Goal: Check status: Check status

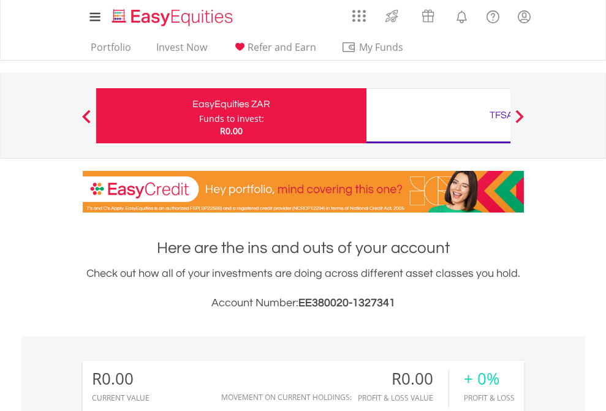
scroll to position [118, 192]
click at [199, 116] on div "Funds to invest:" at bounding box center [231, 119] width 65 height 12
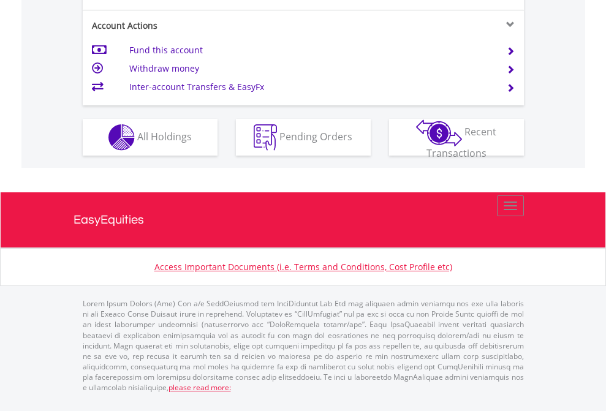
scroll to position [1198, 0]
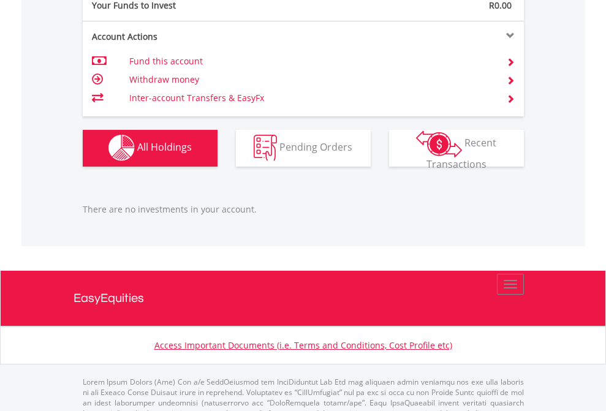
scroll to position [1212, 0]
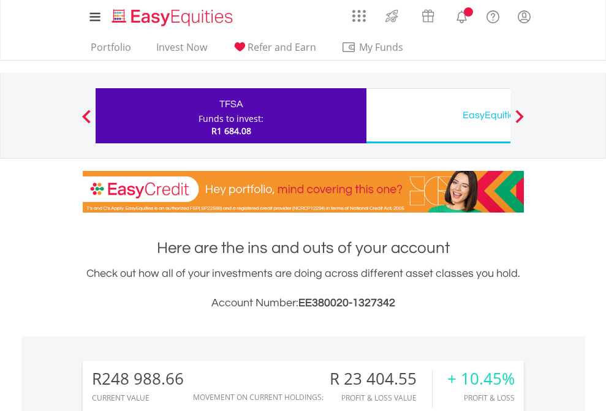
scroll to position [118, 192]
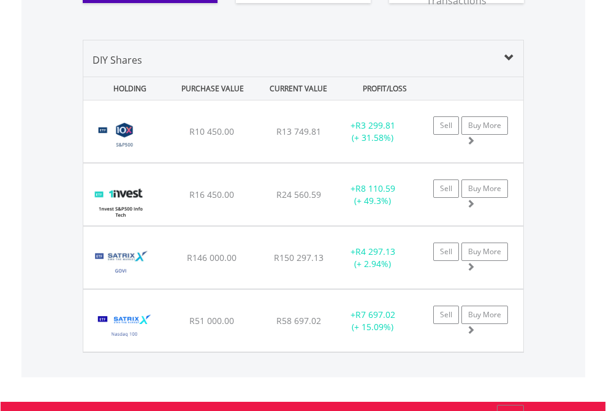
scroll to position [1411, 0]
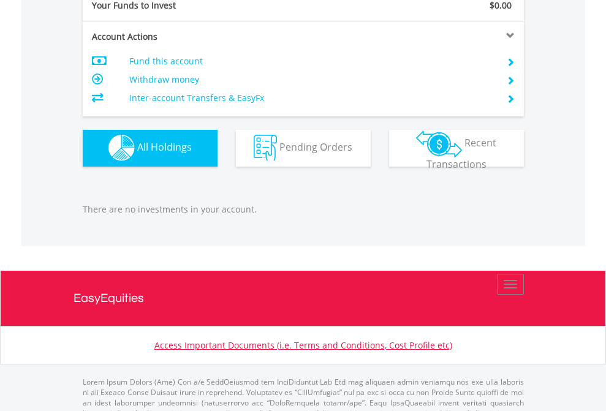
scroll to position [1212, 0]
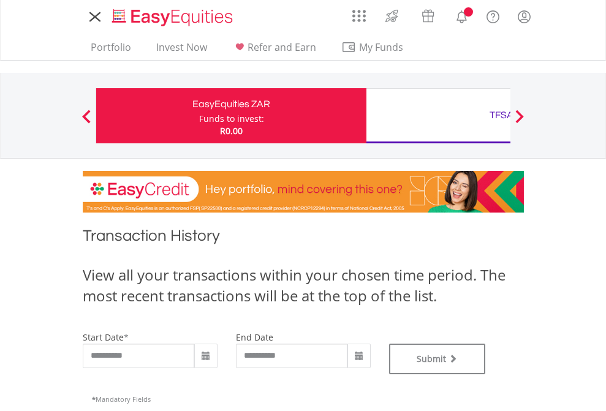
type input "**********"
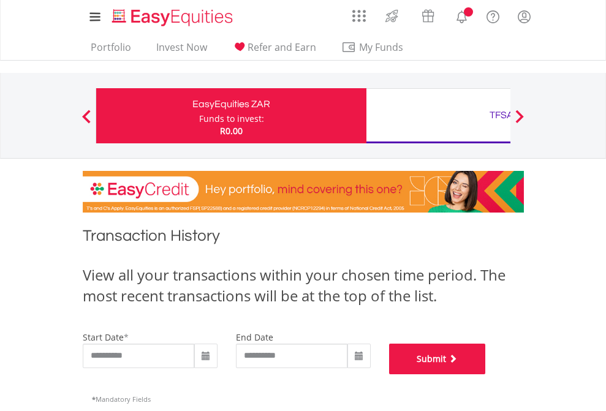
click at [486, 374] on button "Submit" at bounding box center [437, 359] width 97 height 31
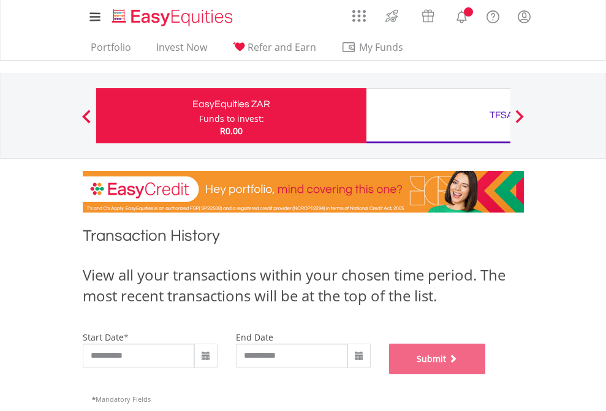
scroll to position [497, 0]
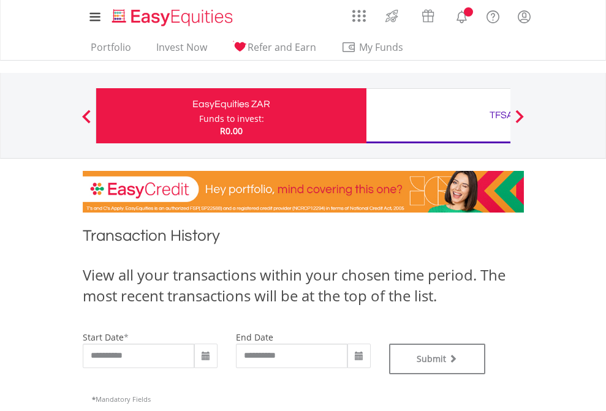
click at [438, 116] on div "TFSA" at bounding box center [501, 115] width 255 height 17
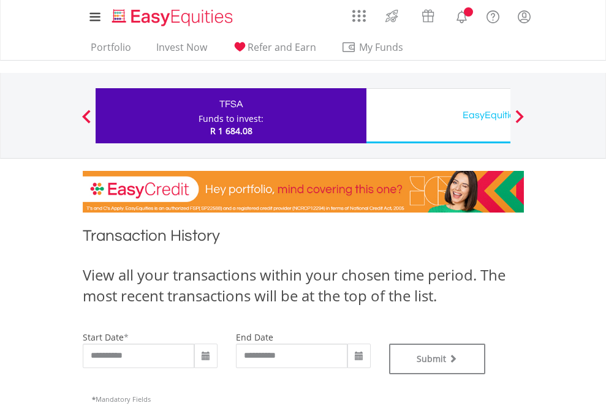
type input "**********"
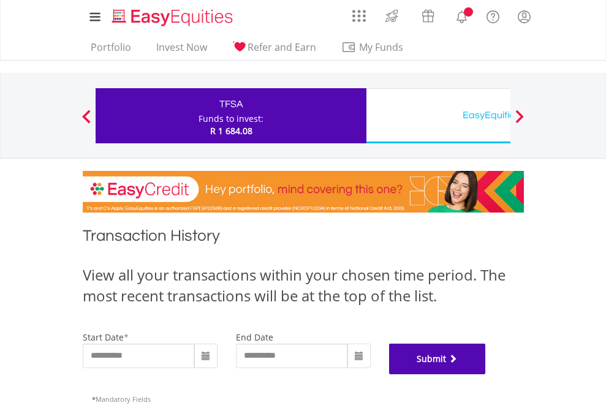
click at [486, 374] on button "Submit" at bounding box center [437, 359] width 97 height 31
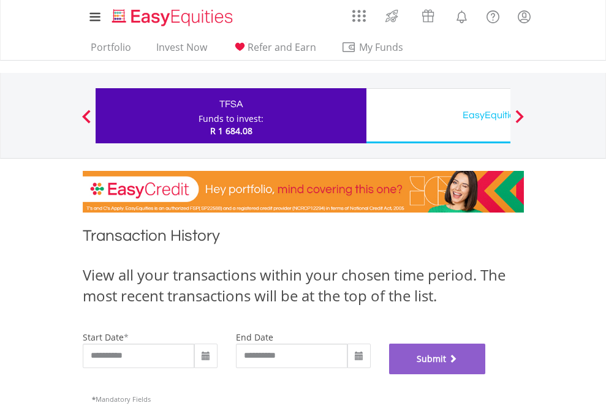
scroll to position [497, 0]
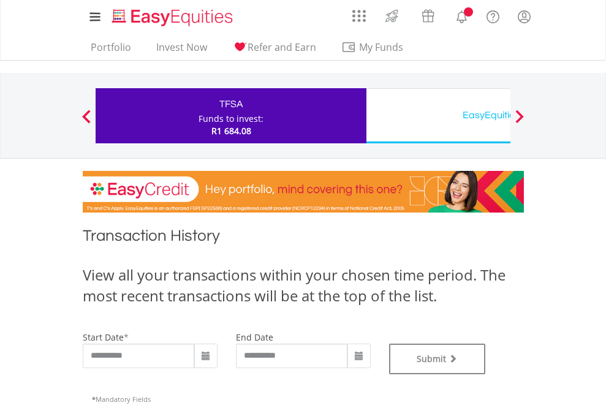
click at [438, 116] on div "EasyEquities USD" at bounding box center [501, 115] width 255 height 17
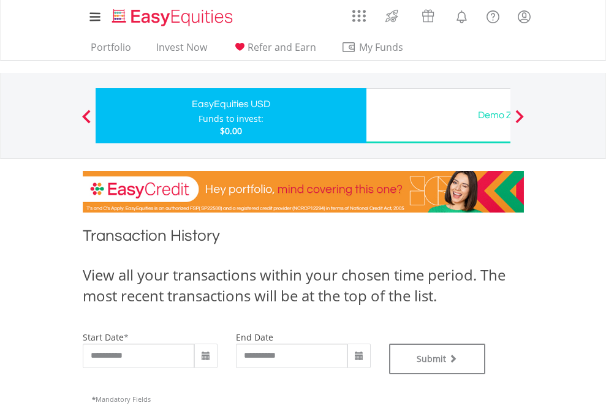
type input "**********"
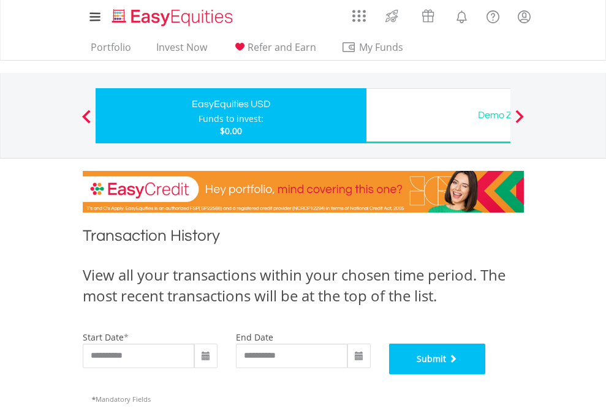
click at [486, 374] on button "Submit" at bounding box center [437, 359] width 97 height 31
